Goal: Information Seeking & Learning: Check status

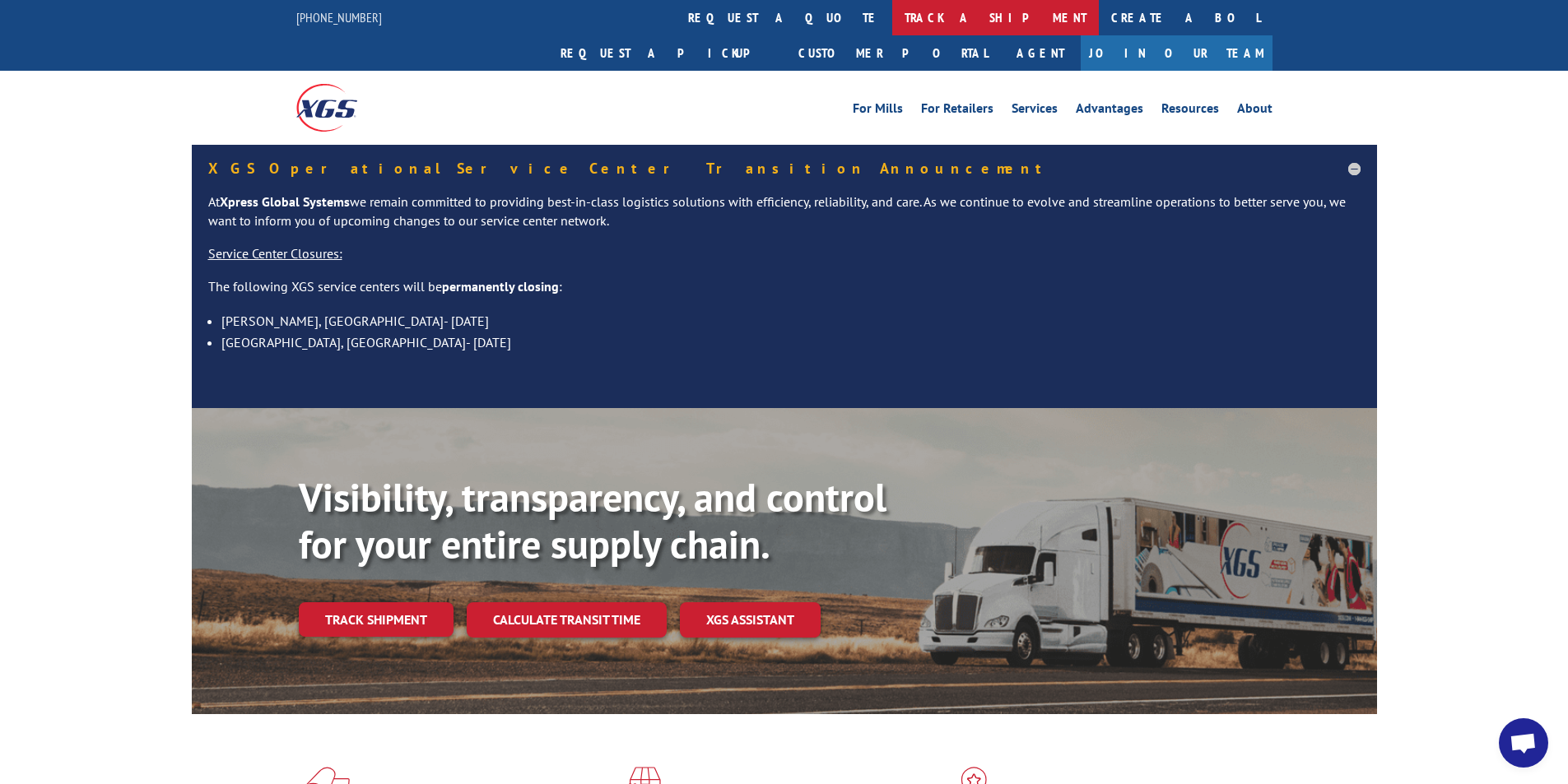
click at [892, 17] on link "track a shipment" at bounding box center [995, 17] width 207 height 36
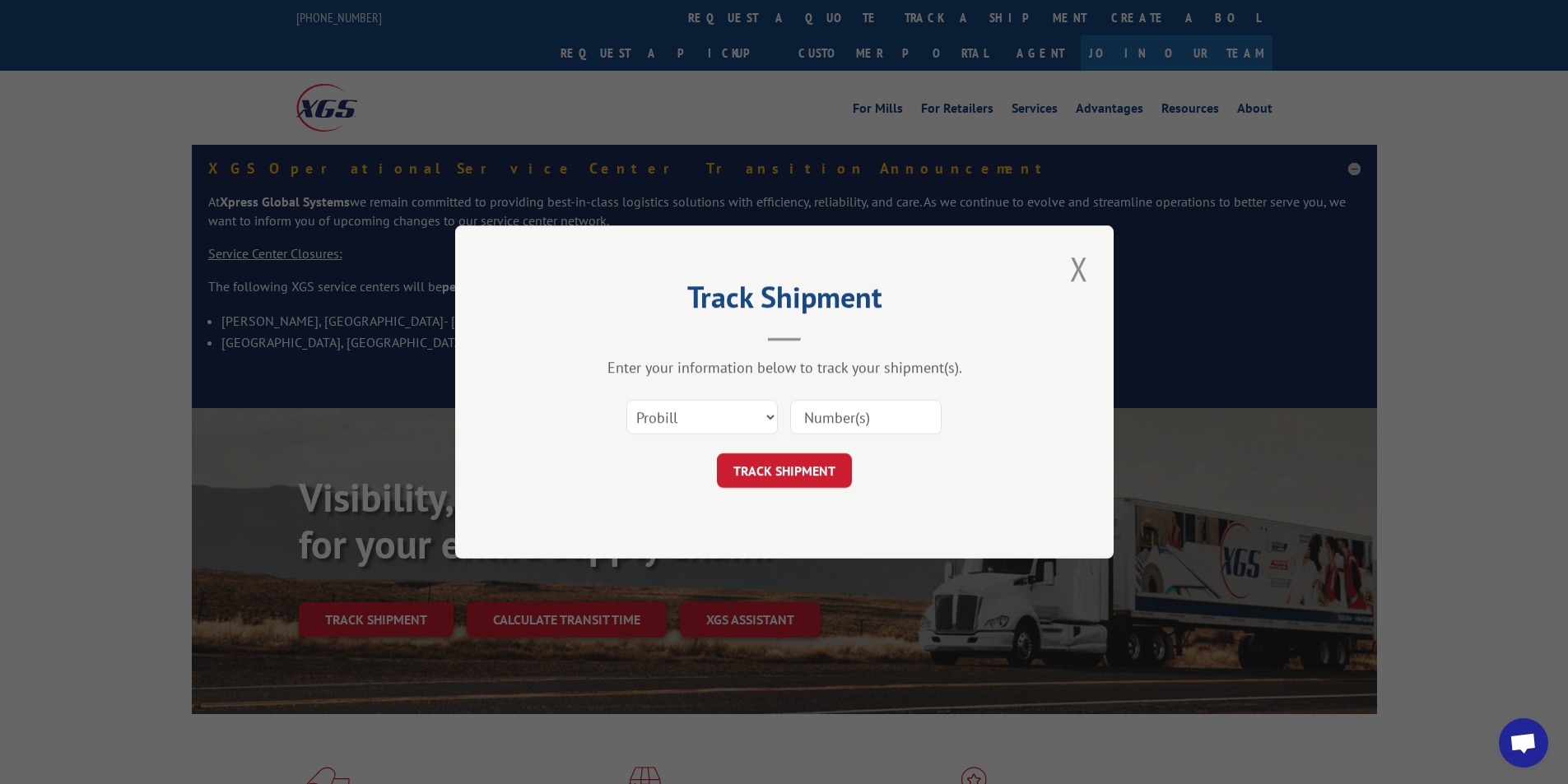
paste input "17512975"
type input "17512975"
click at [801, 470] on button "TRACK SHIPMENT" at bounding box center [784, 471] width 135 height 35
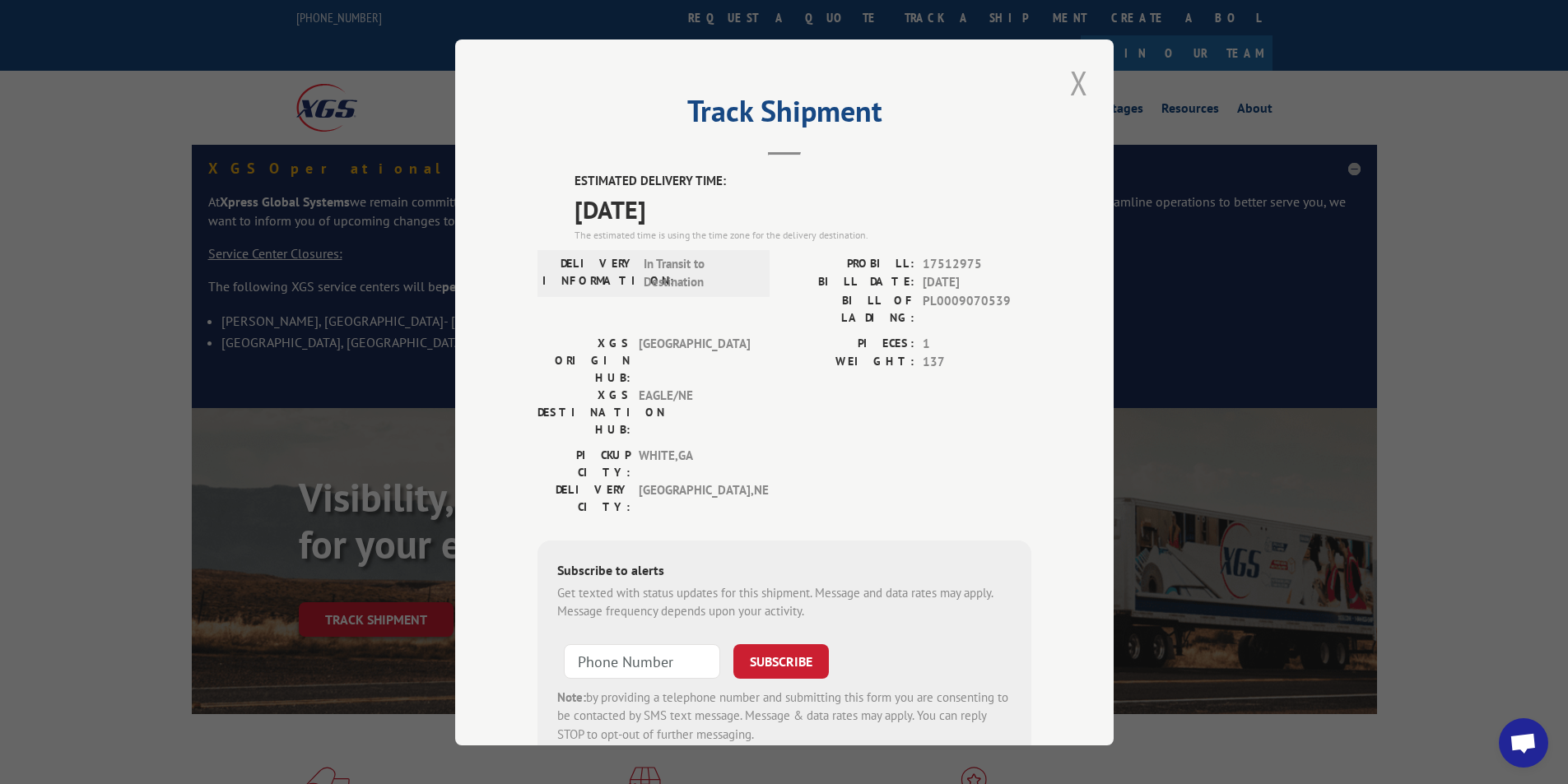
click at [1067, 83] on button "Close modal" at bounding box center [1078, 82] width 28 height 45
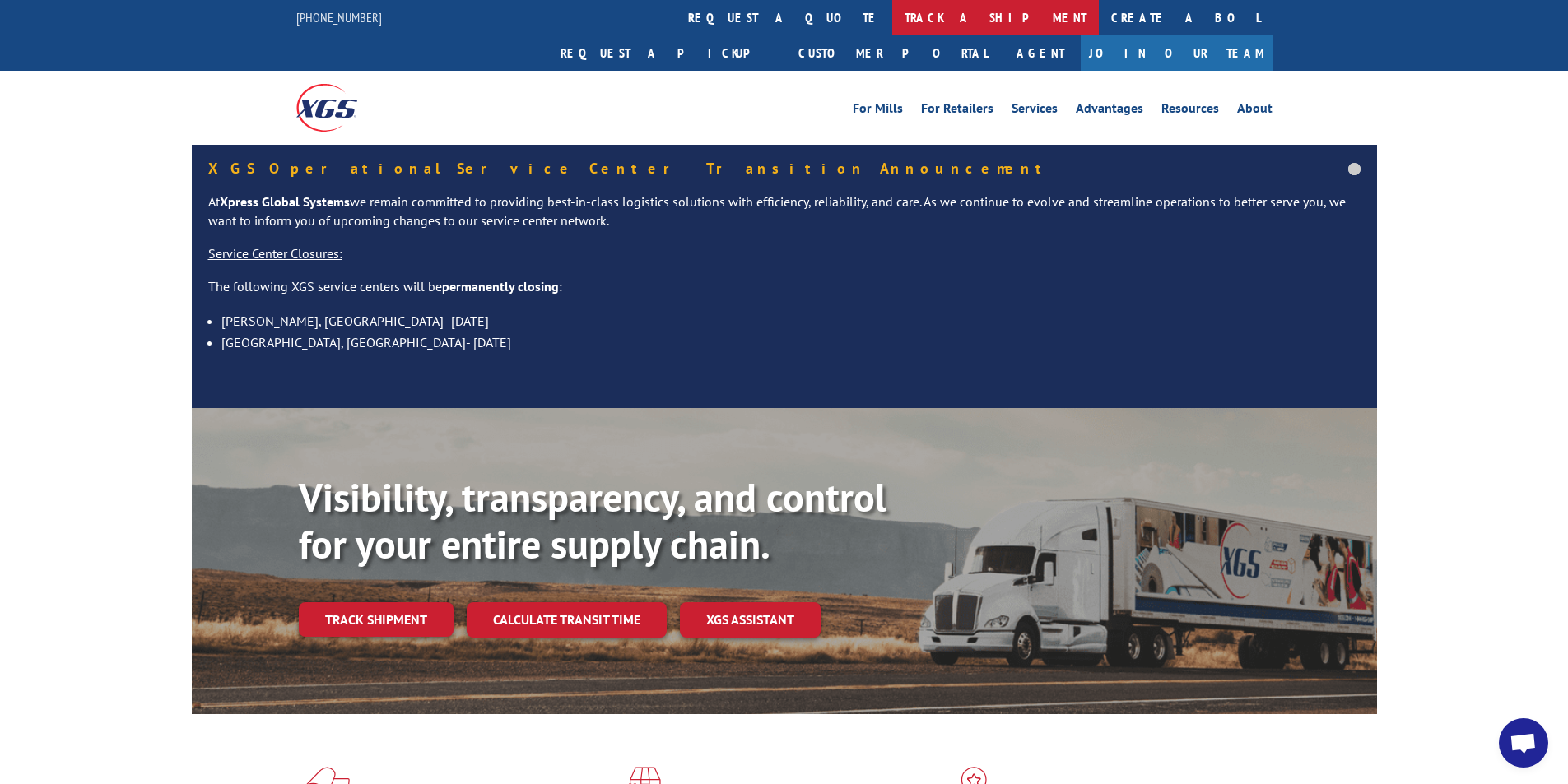
click at [892, 13] on link "track a shipment" at bounding box center [995, 17] width 207 height 36
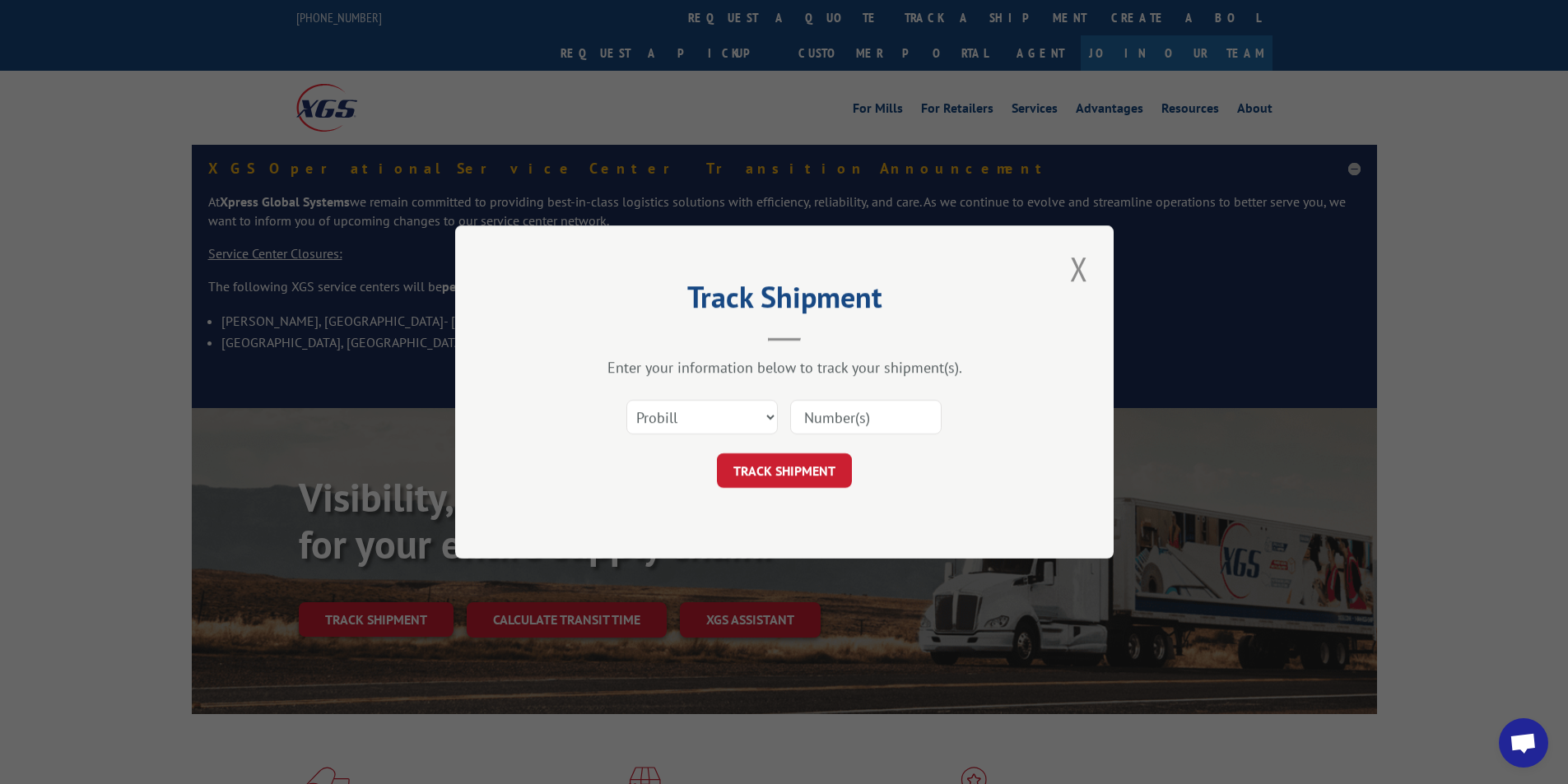
paste input "17512734"
type input "17512734"
click at [815, 484] on button "TRACK SHIPMENT" at bounding box center [784, 471] width 135 height 35
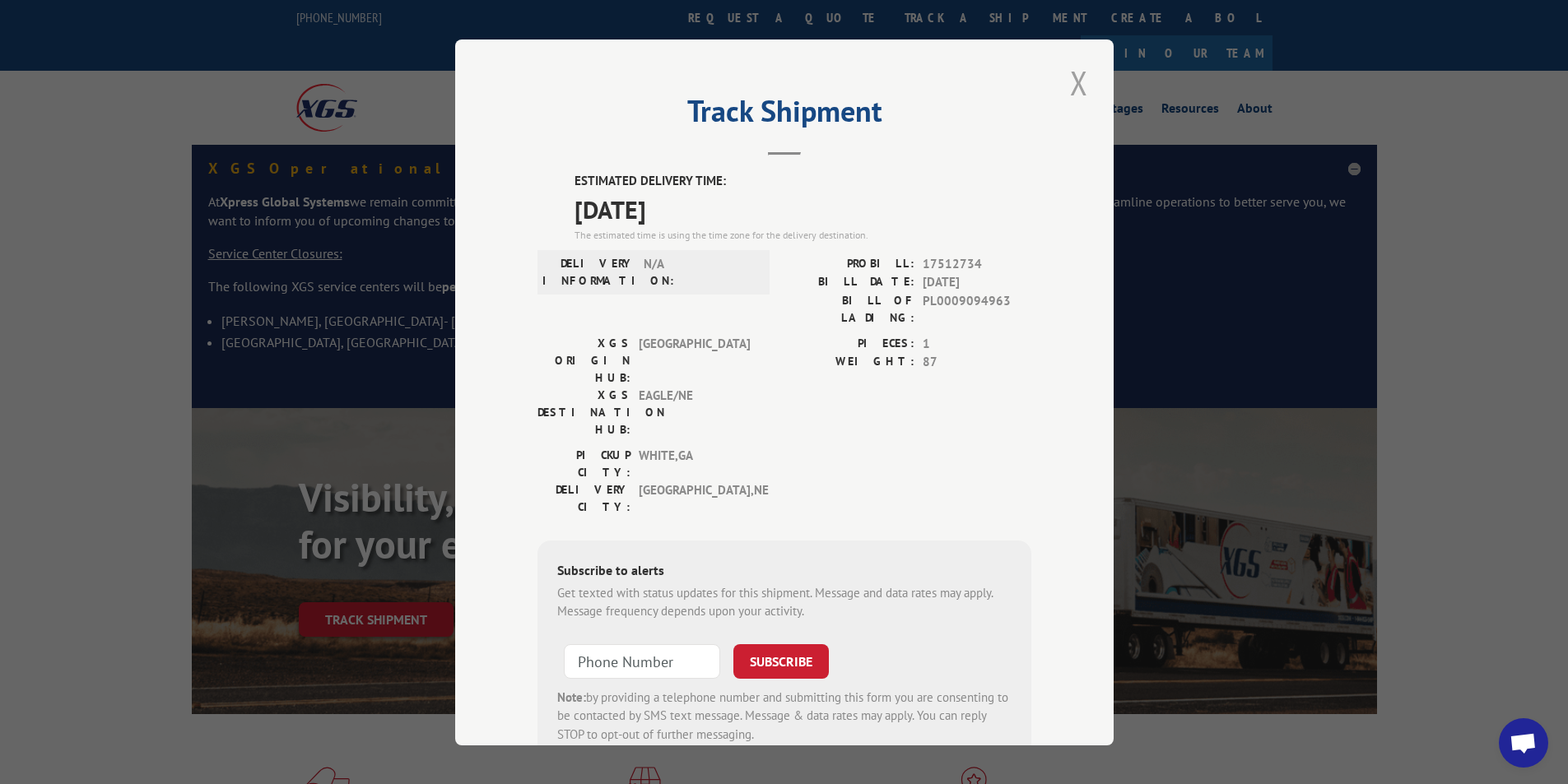
click at [1065, 86] on button "Close modal" at bounding box center [1078, 82] width 28 height 45
